Goal: Information Seeking & Learning: Understand process/instructions

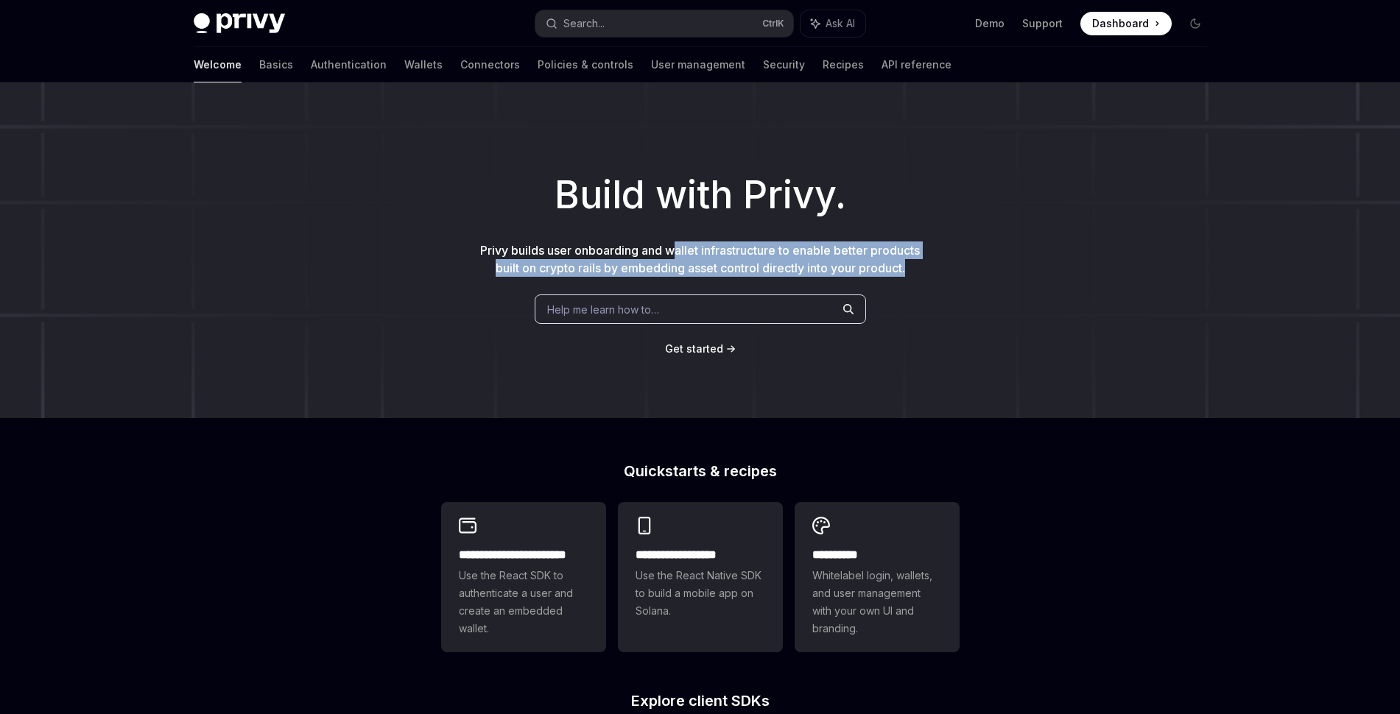
drag, startPoint x: 920, startPoint y: 269, endPoint x: 672, endPoint y: 252, distance: 248.7
click at [672, 252] on p "Privy builds user onboarding and wallet infrastructure to enable better product…" at bounding box center [700, 258] width 448 height 35
click at [672, 252] on span "Privy builds user onboarding and wallet infrastructure to enable better product…" at bounding box center [700, 259] width 440 height 32
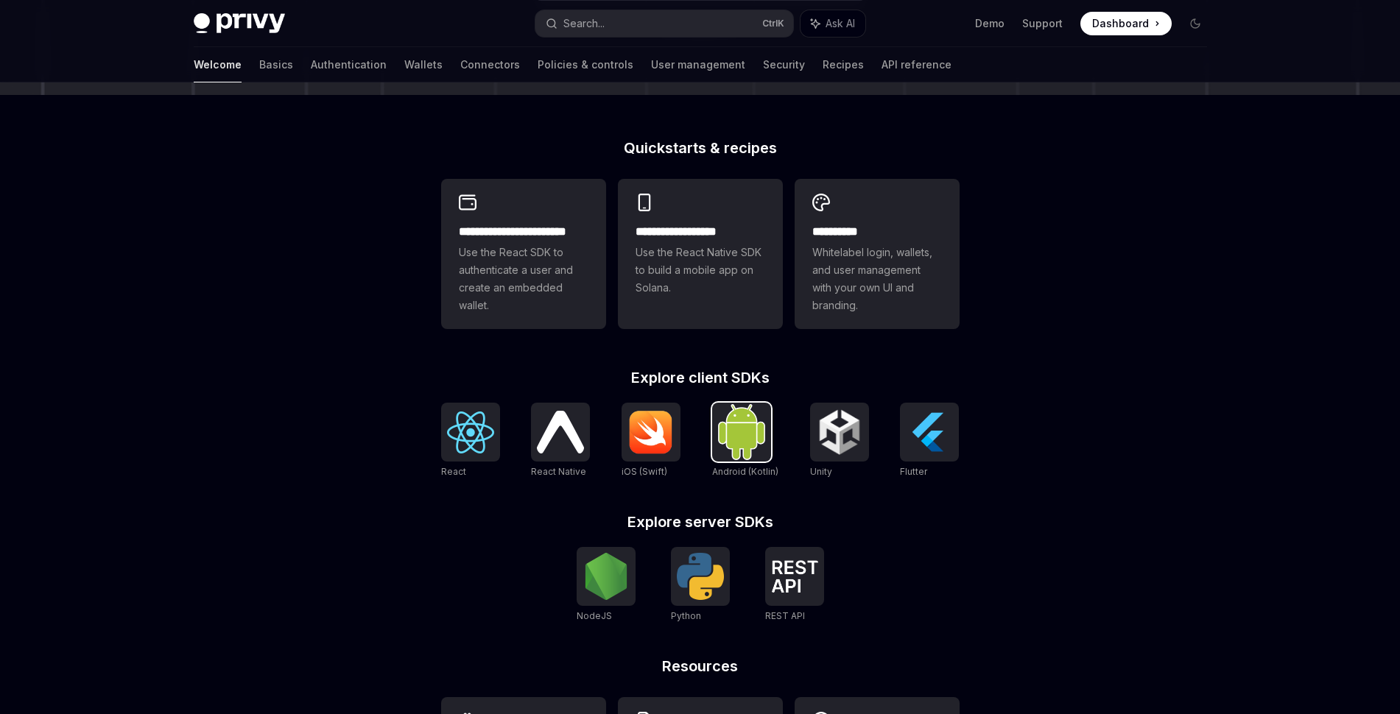
scroll to position [456, 0]
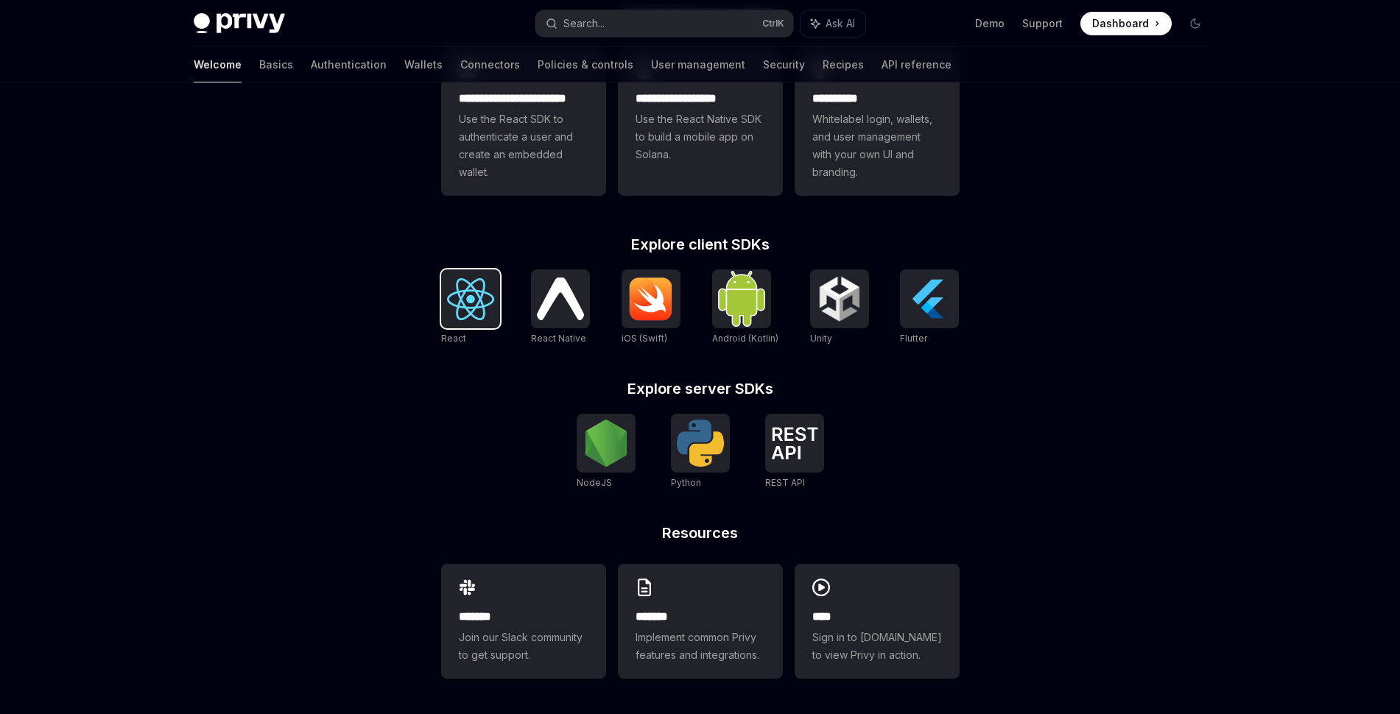
click at [479, 314] on img at bounding box center [470, 299] width 47 height 42
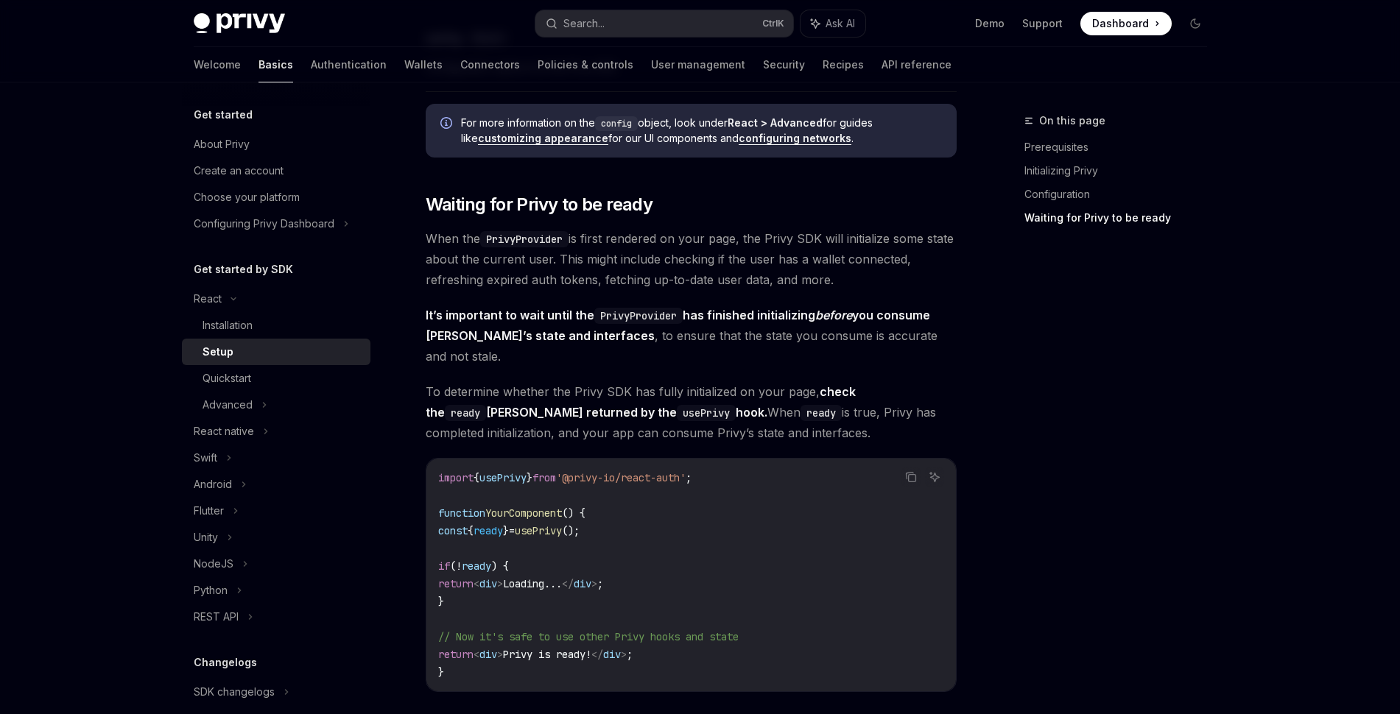
scroll to position [1814, 0]
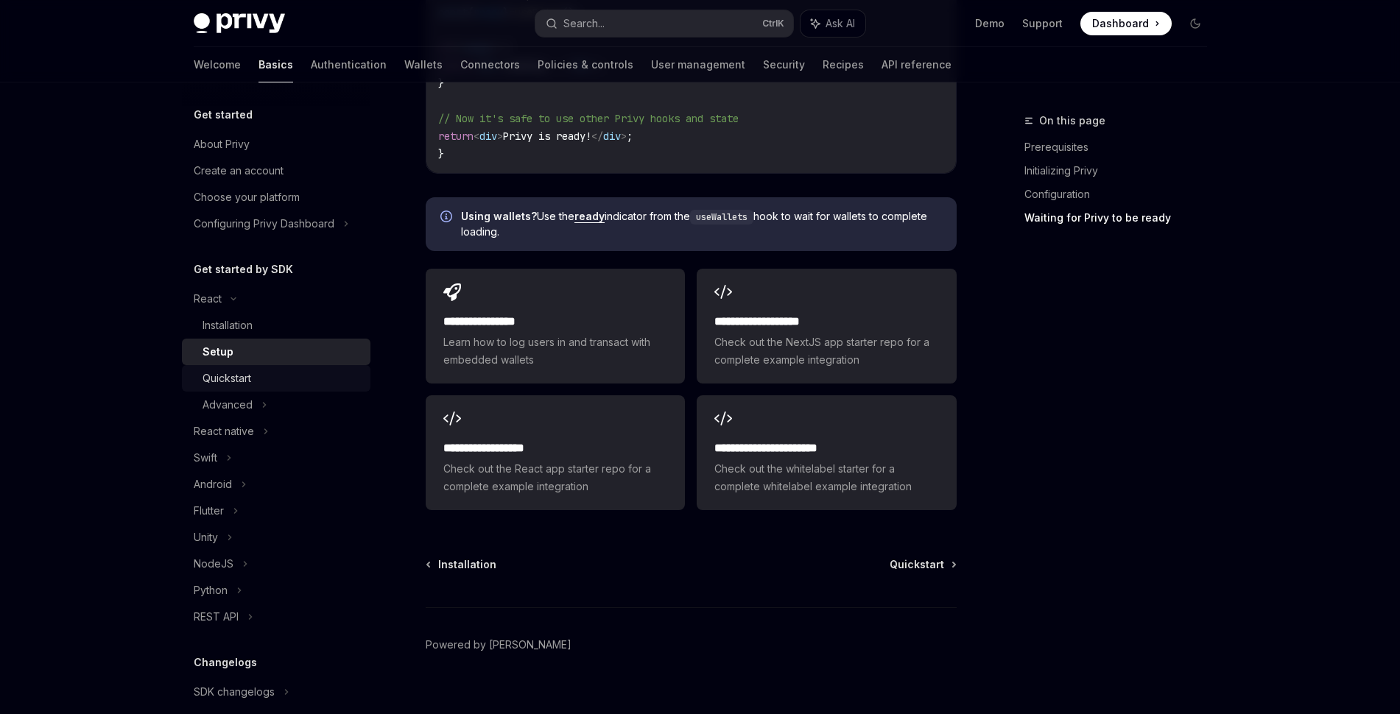
click at [255, 387] on div "Quickstart" at bounding box center [281, 379] width 159 height 18
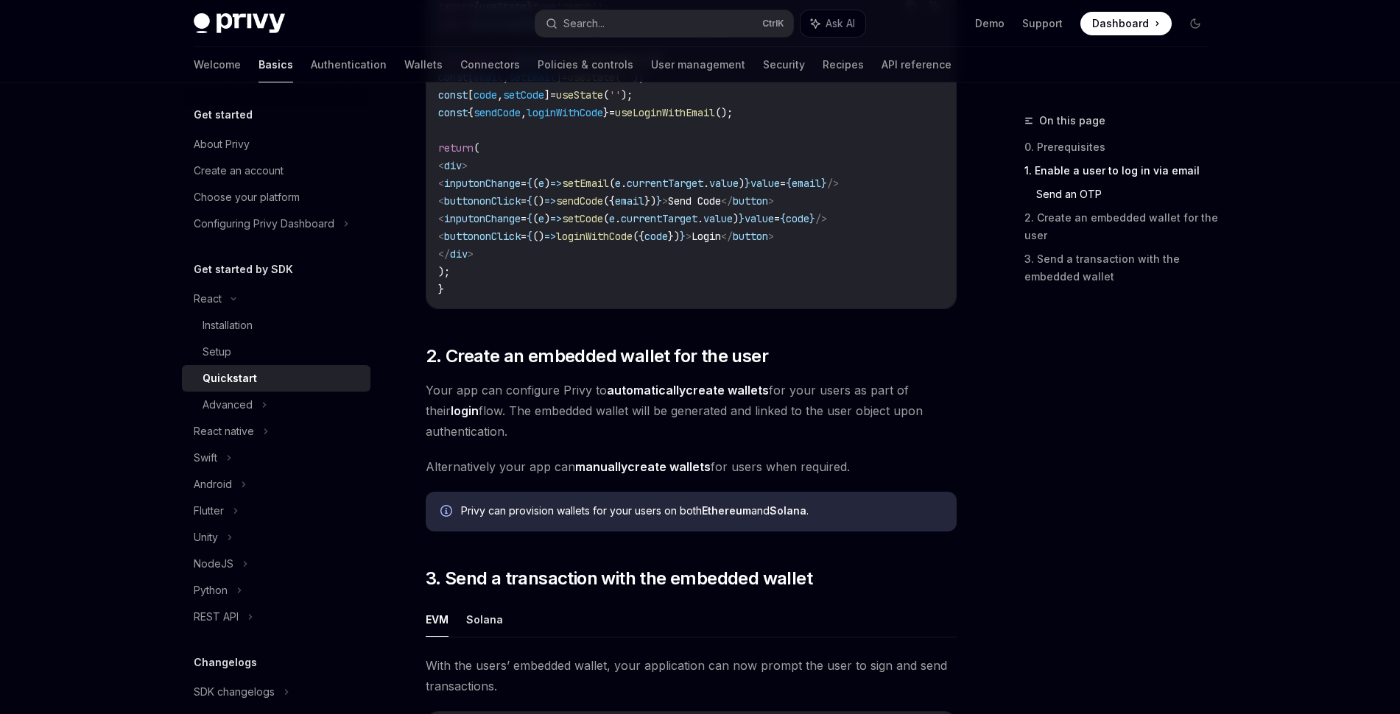
scroll to position [659, 0]
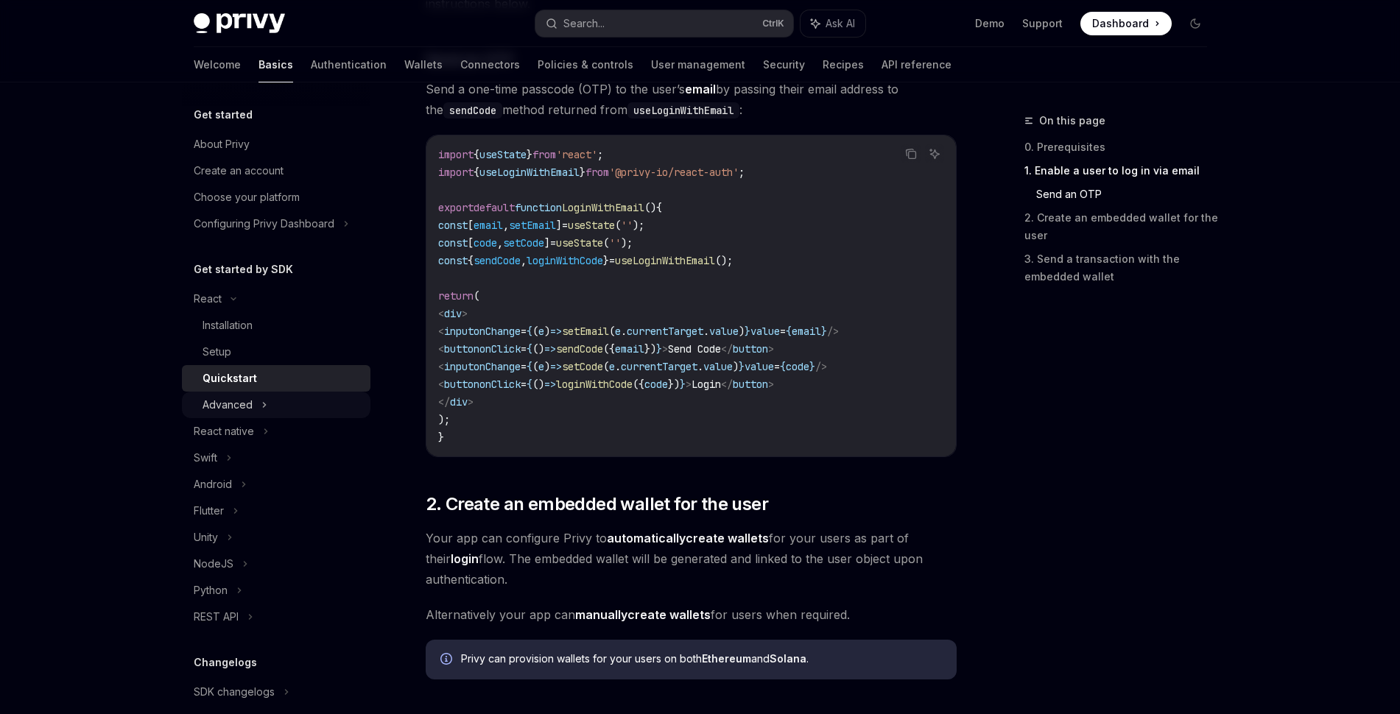
click at [228, 414] on div "Advanced" at bounding box center [227, 405] width 50 height 18
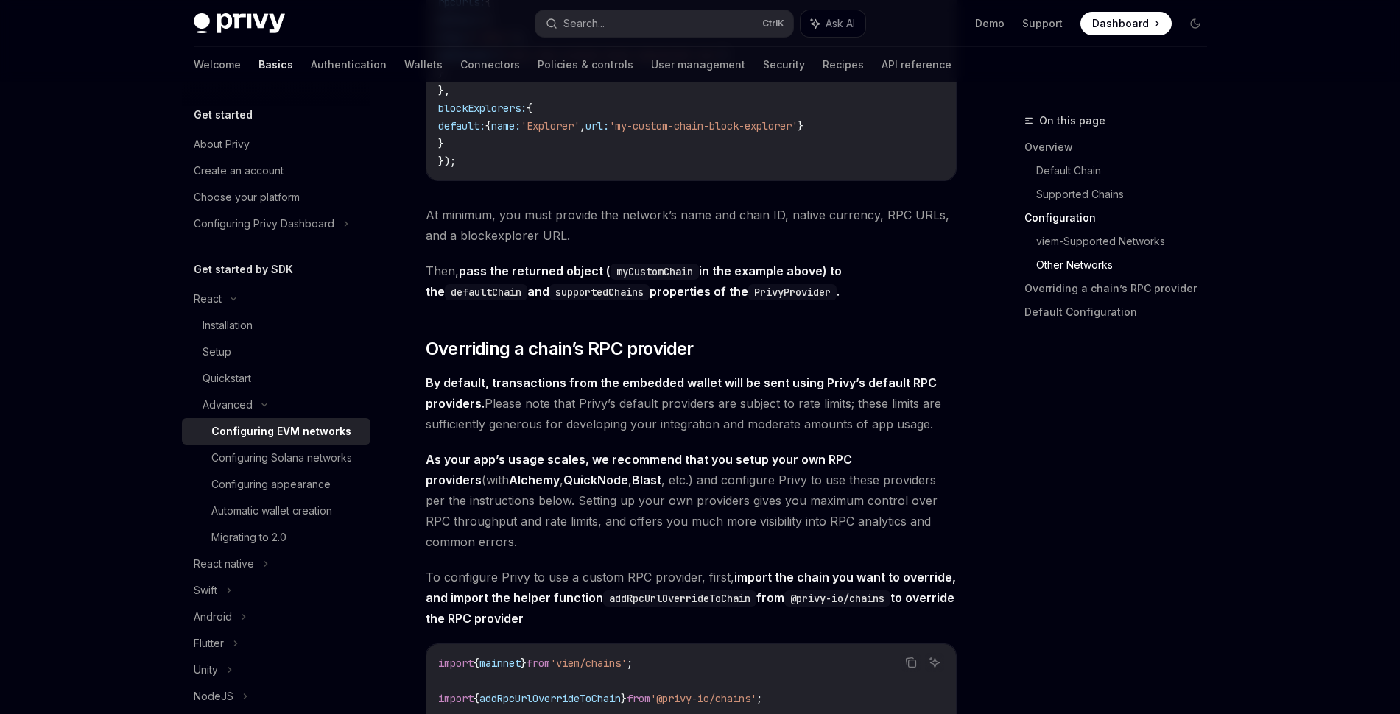
scroll to position [2901, 0]
click at [270, 413] on div "Advanced" at bounding box center [276, 405] width 188 height 27
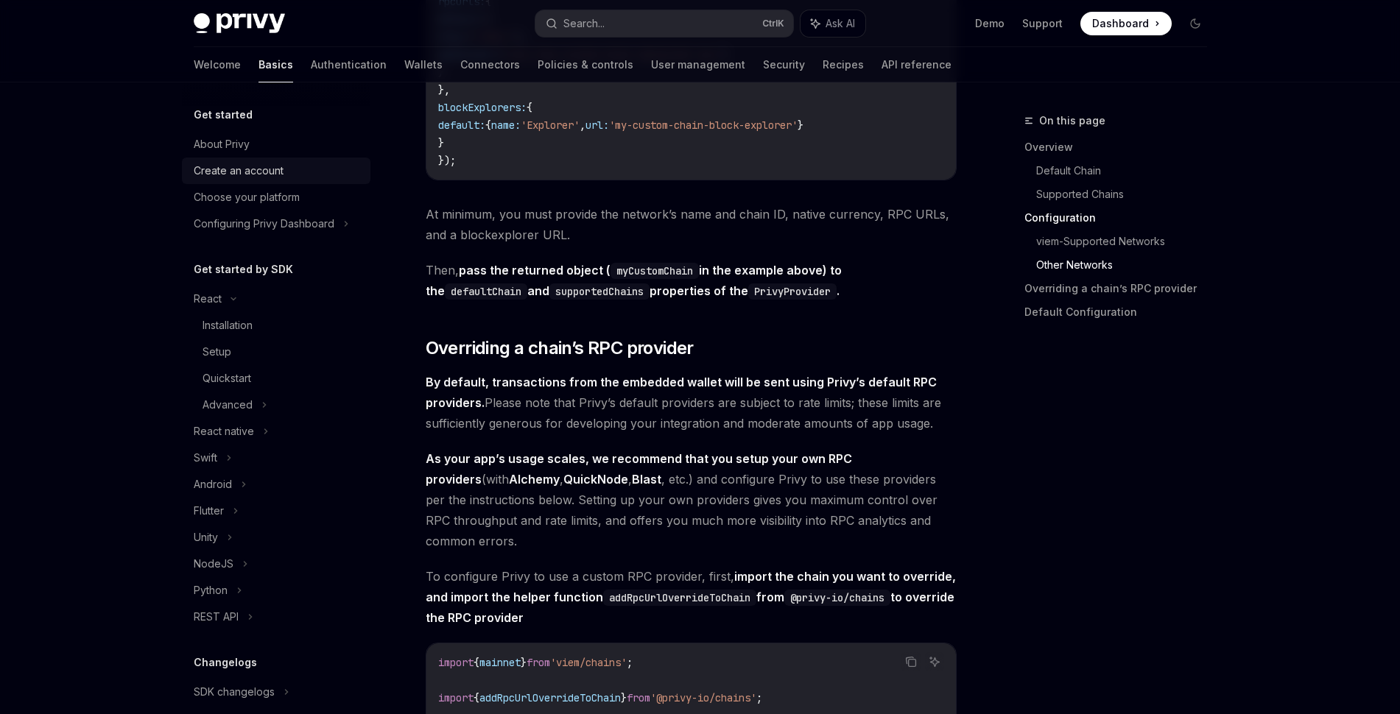
click at [247, 172] on div "Create an account" at bounding box center [239, 171] width 90 height 18
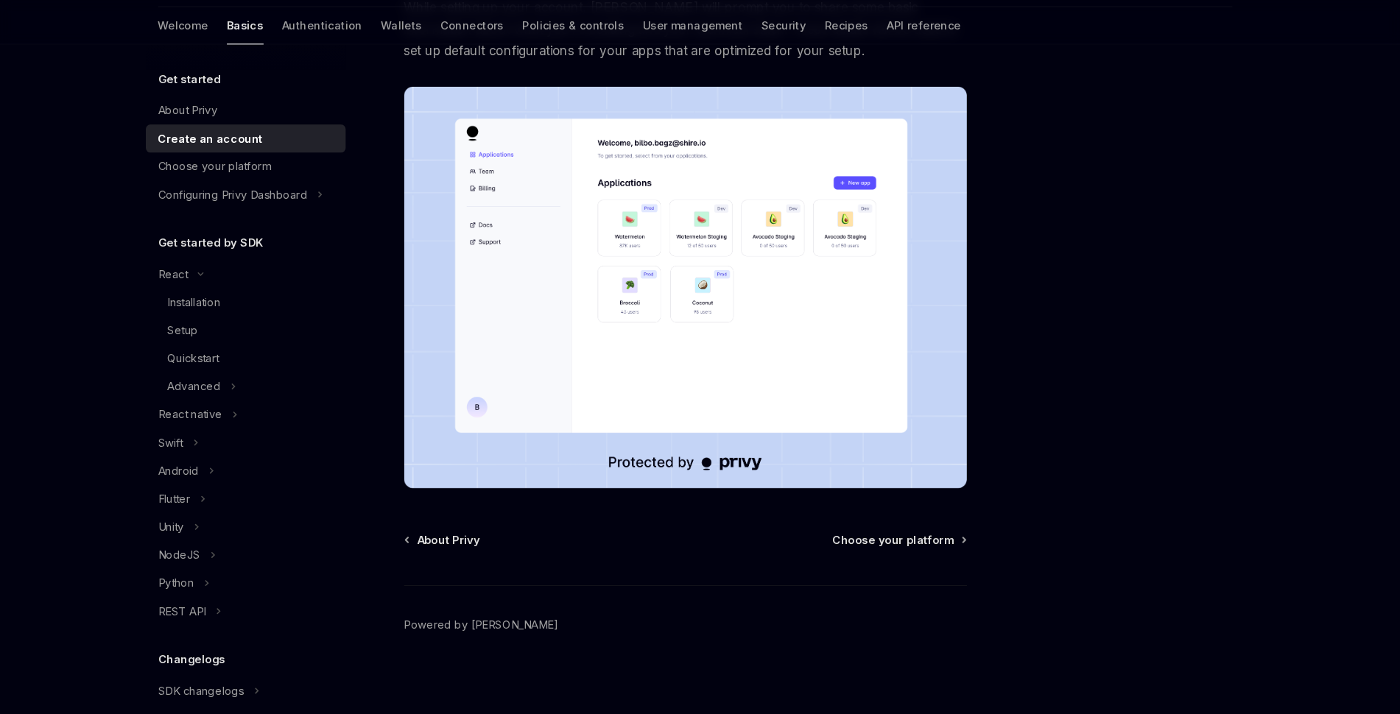
scroll to position [204, 0]
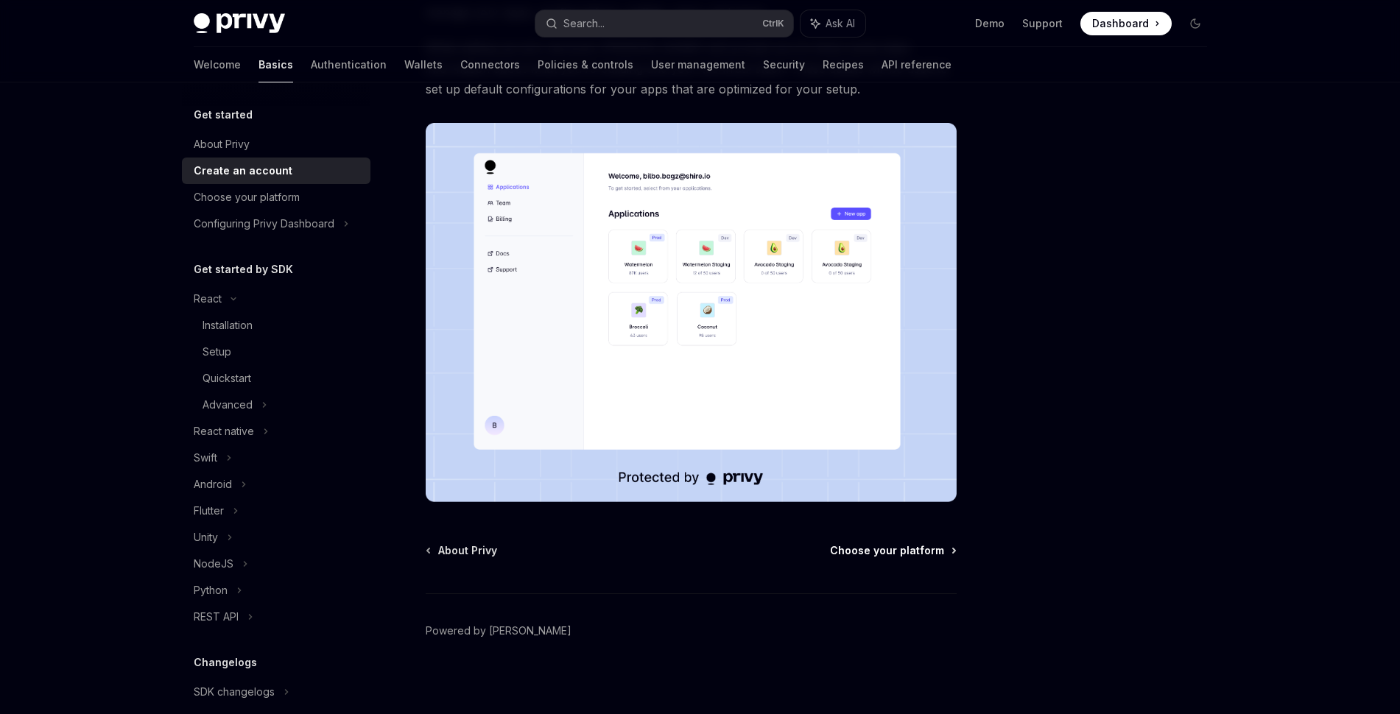
click at [931, 548] on span "Choose your platform" at bounding box center [887, 550] width 114 height 15
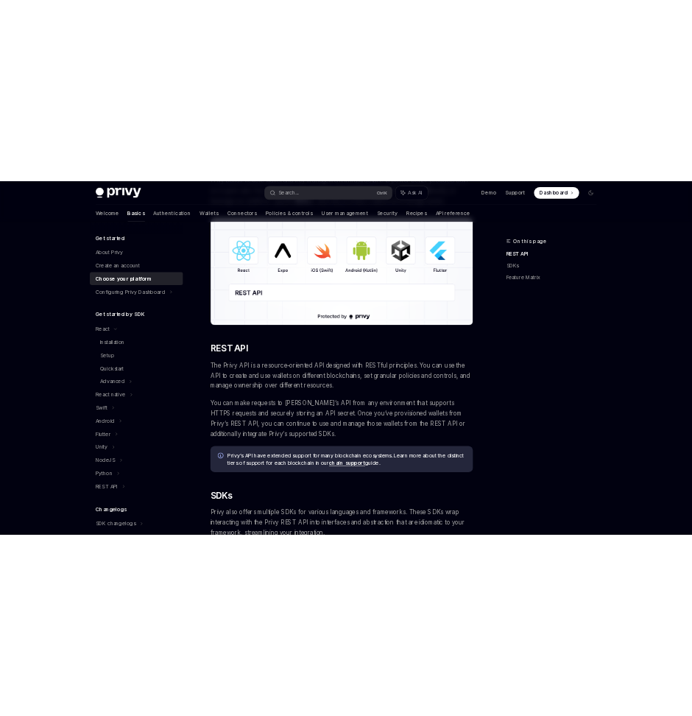
scroll to position [195, 0]
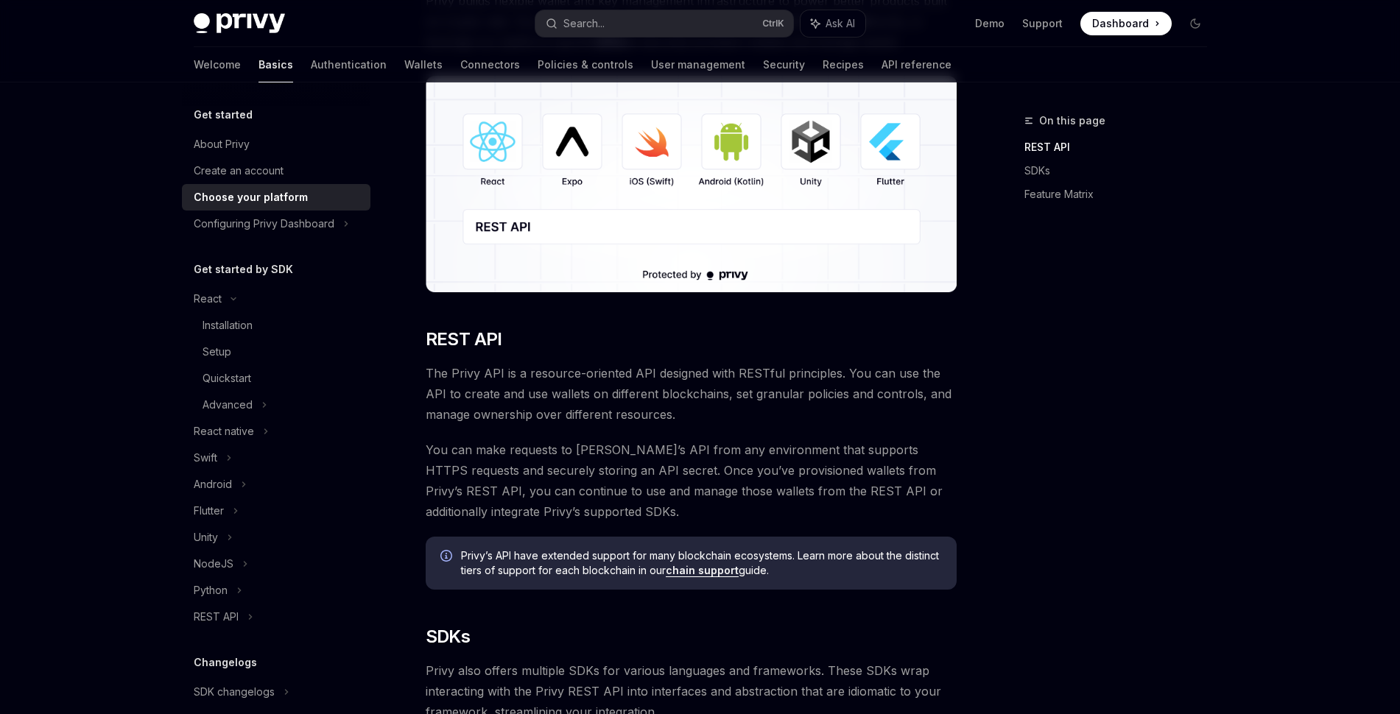
type textarea "*"
